Goal: Find specific page/section: Find specific page/section

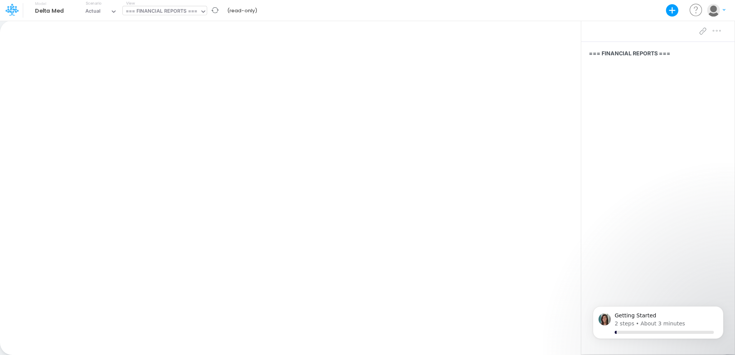
click at [170, 13] on div "=== FINANCIAL REPORTS ===" at bounding box center [161, 11] width 71 height 9
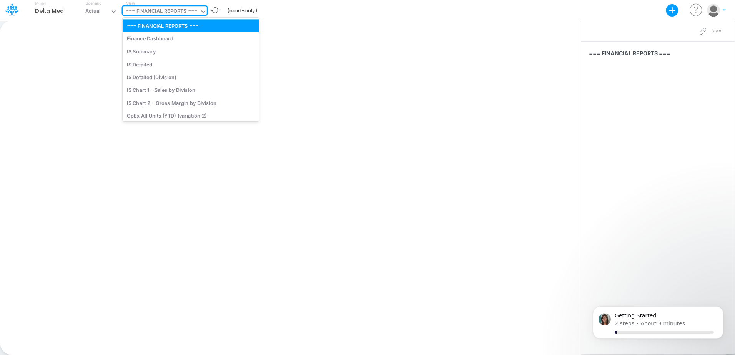
scroll to position [185, 0]
click at [163, 63] on div "IS Detailed" at bounding box center [191, 64] width 136 height 13
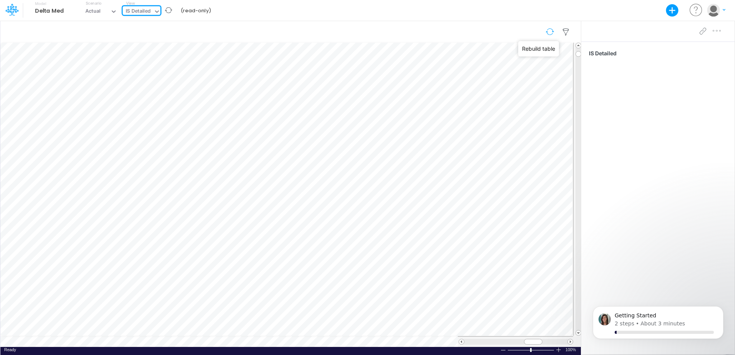
click at [550, 31] on button "button" at bounding box center [550, 31] width 18 height 13
